Goal: Navigation & Orientation: Go to known website

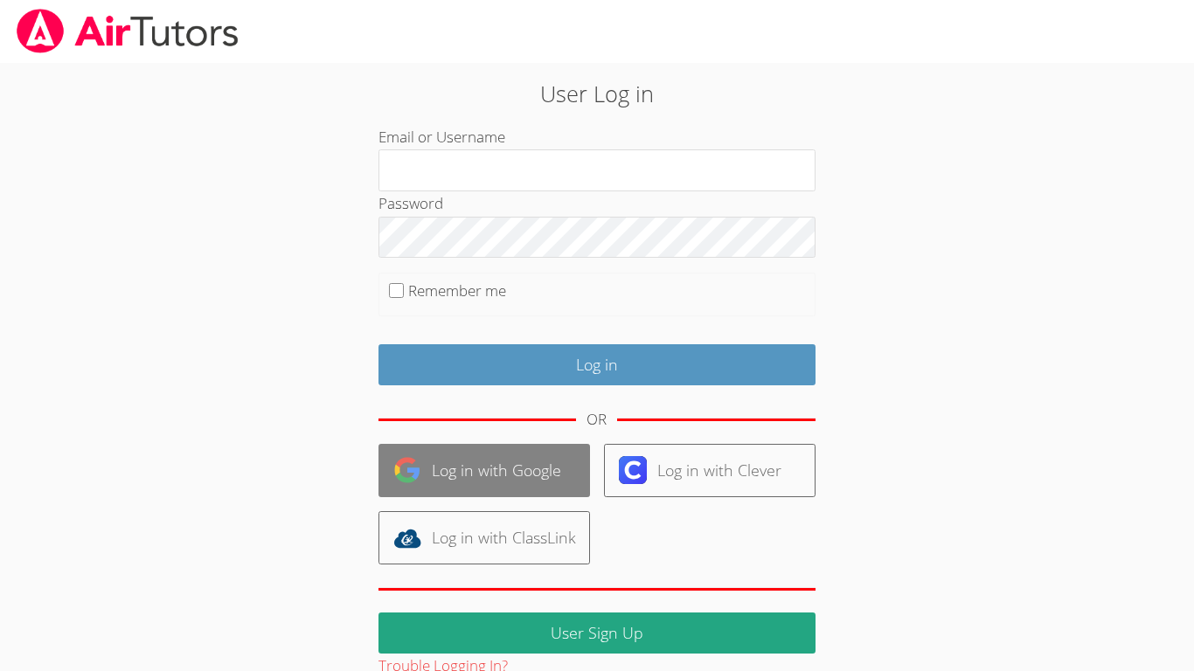
click at [544, 483] on link "Log in with Google" at bounding box center [483, 470] width 211 height 53
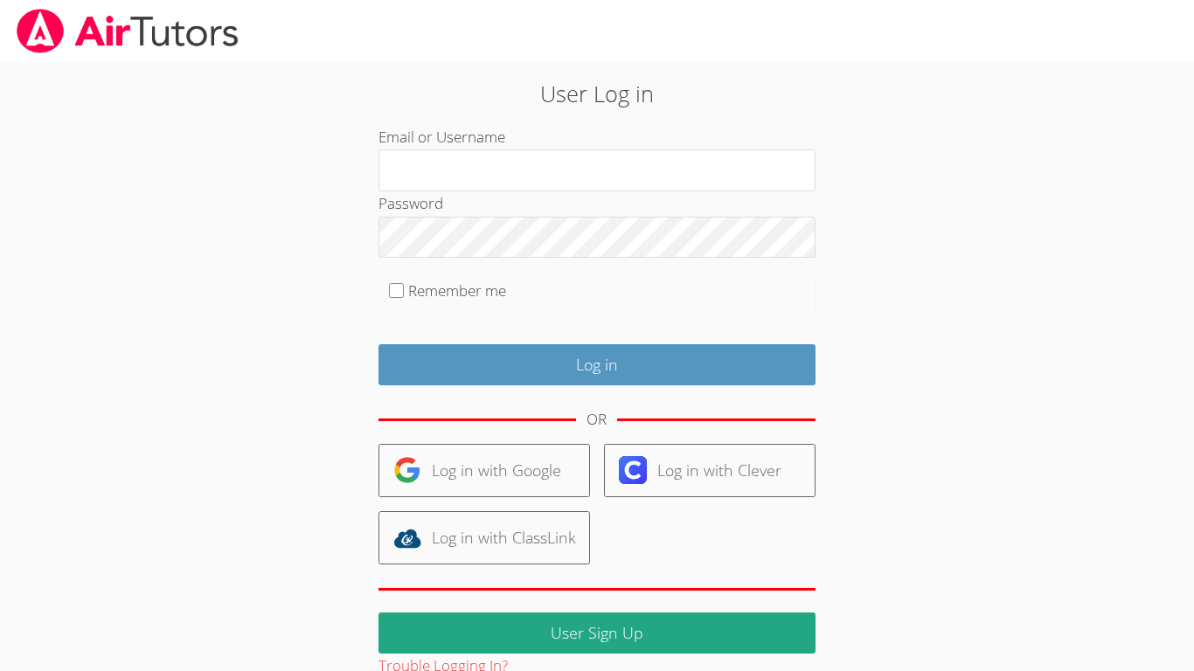
scroll to position [34, 0]
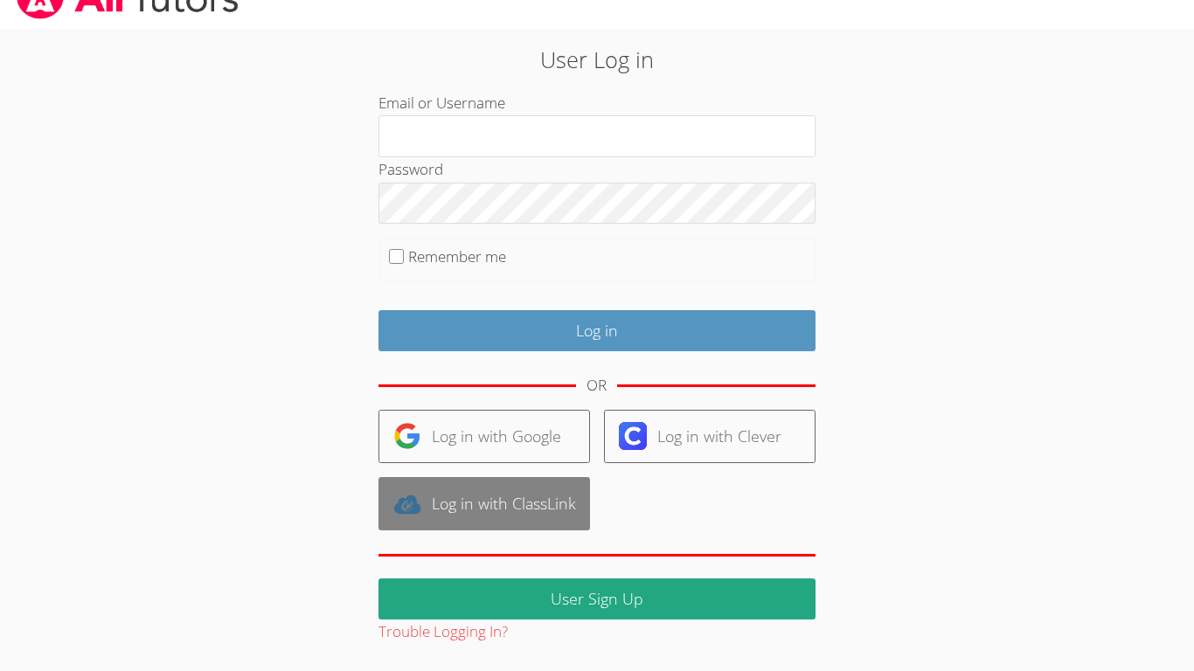
click at [477, 502] on link "Log in with ClassLink" at bounding box center [483, 503] width 211 height 53
